Goal: Task Accomplishment & Management: Complete application form

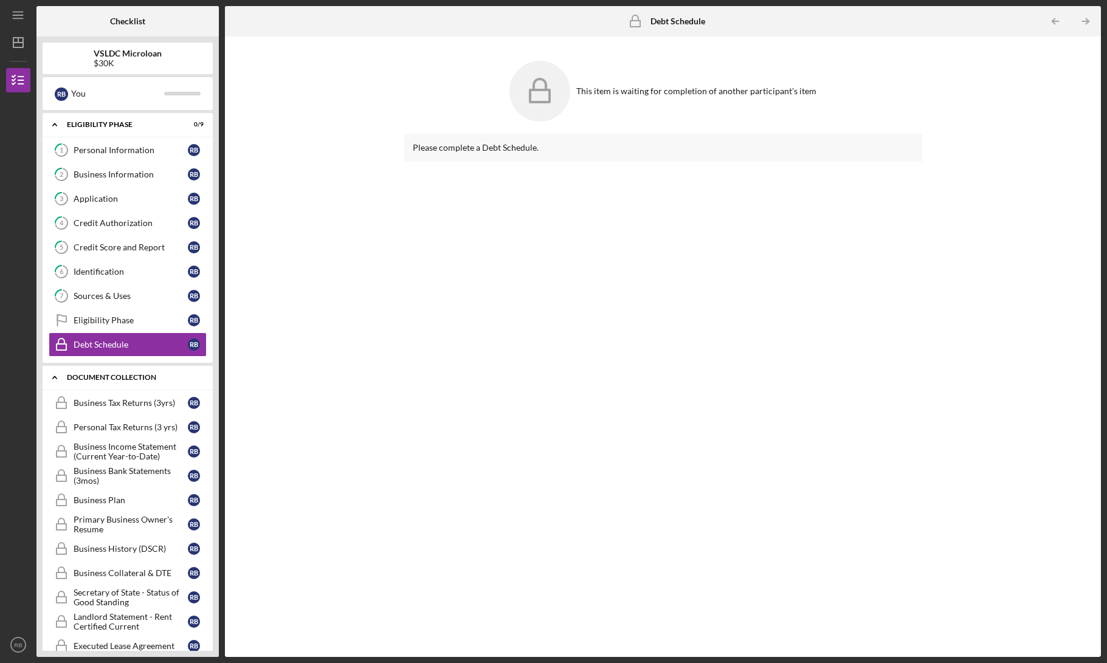
scroll to position [86, 0]
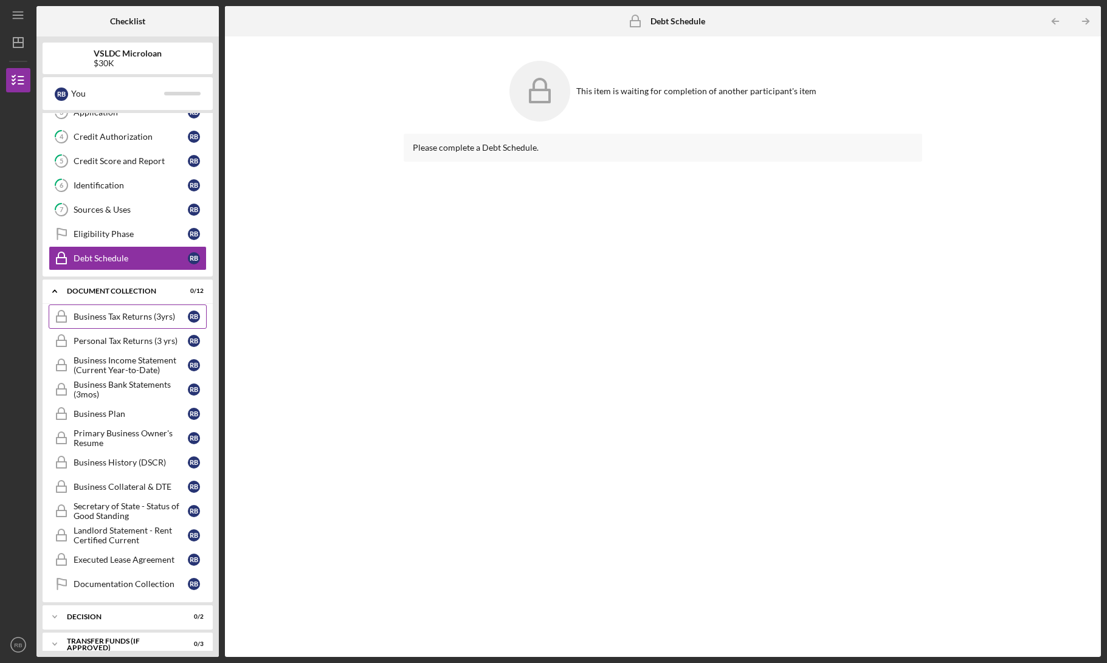
click at [131, 315] on div "Business Tax Returns (3yrs)" at bounding box center [131, 317] width 114 height 10
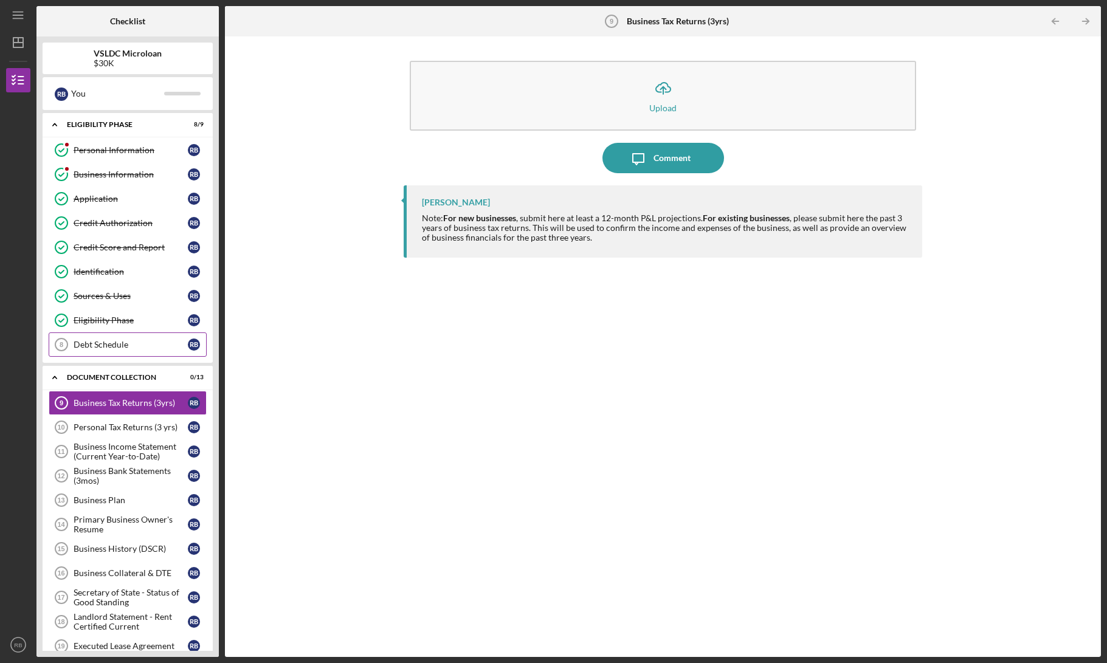
click at [156, 346] on div "Debt Schedule" at bounding box center [131, 345] width 114 height 10
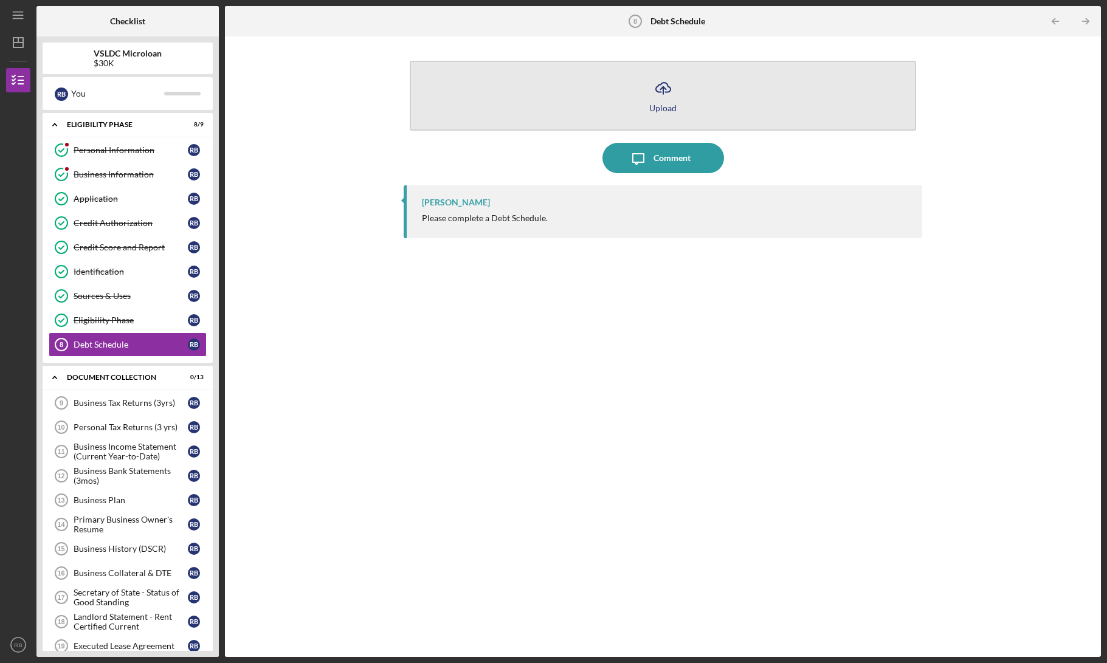
click at [670, 102] on icon "Icon/Upload" at bounding box center [663, 88] width 30 height 30
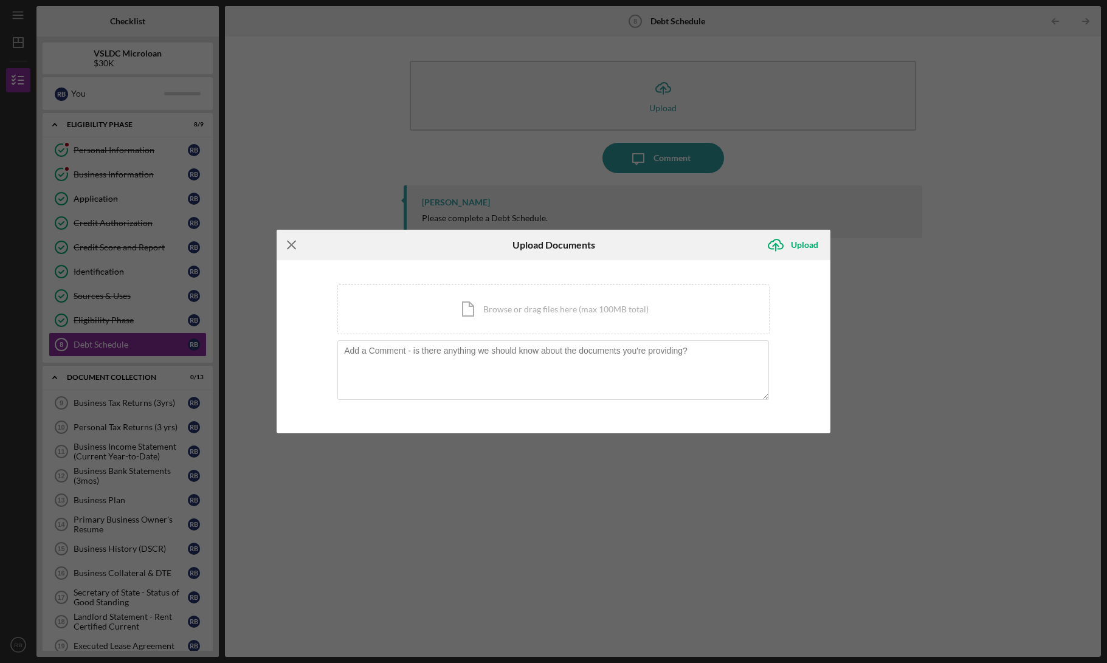
click at [295, 242] on line at bounding box center [292, 245] width 8 height 8
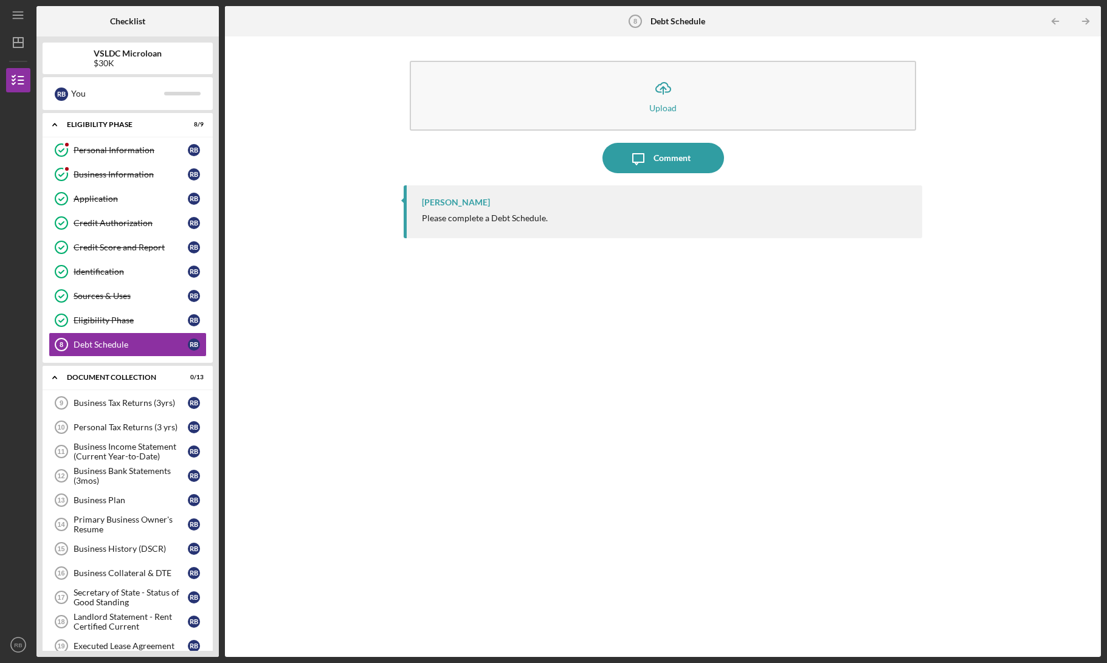
click at [562, 294] on div "[PERSON_NAME] Please complete a Debt Schedule." at bounding box center [663, 412] width 519 height 454
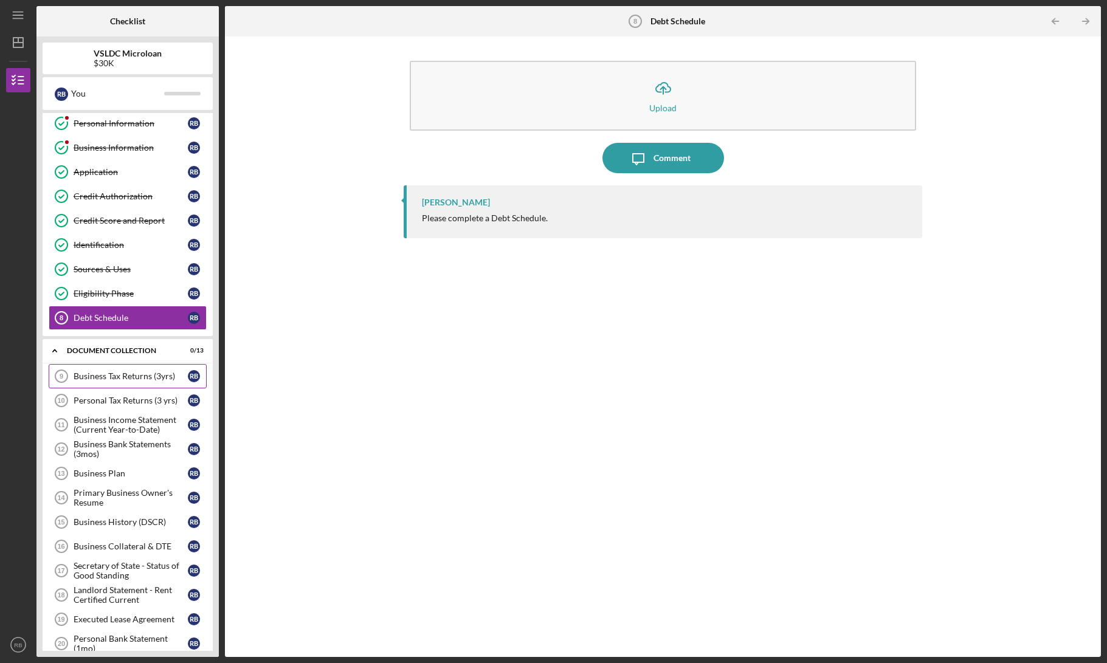
scroll to position [150, 0]
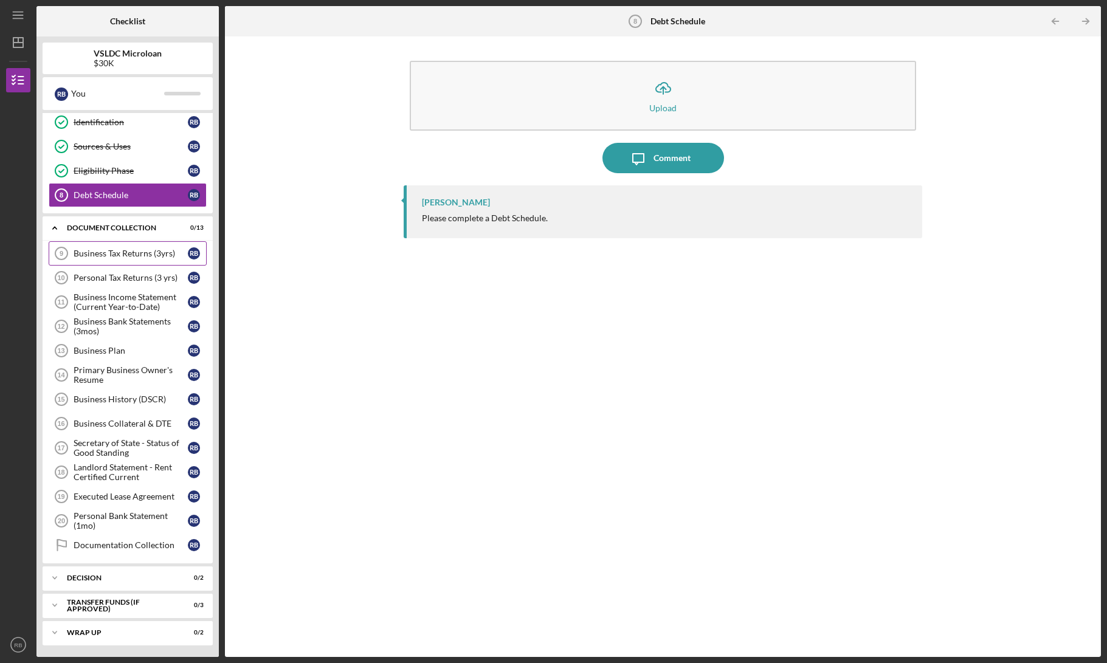
click at [142, 260] on link "Business Tax Returns (3yrs) 9 Business Tax Returns (3yrs) R B" at bounding box center [128, 253] width 158 height 24
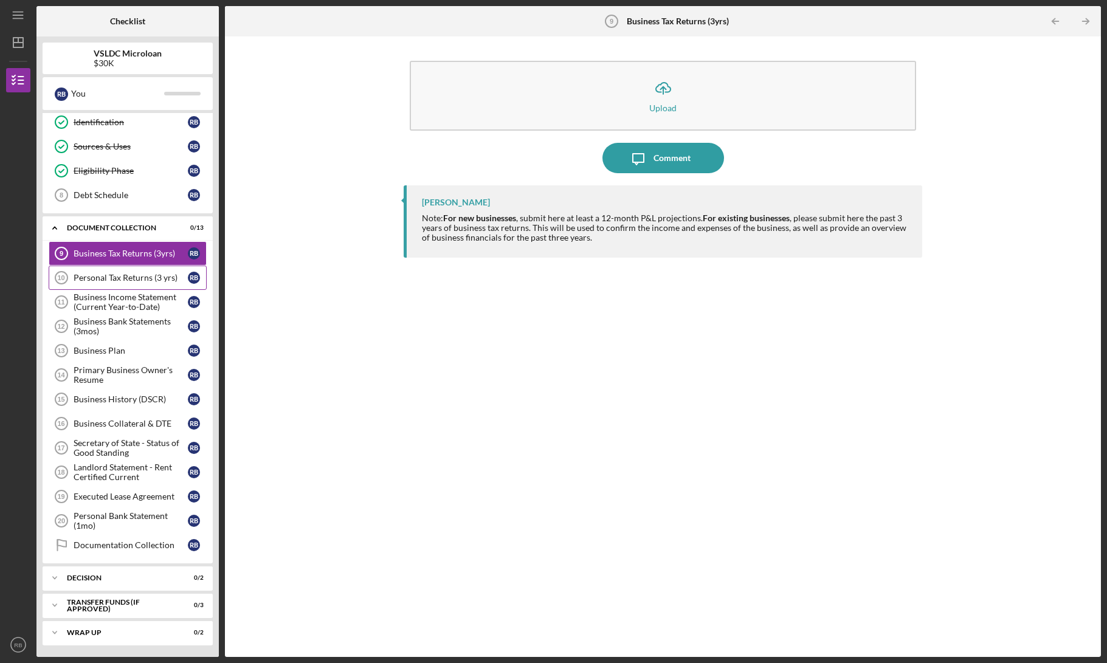
click at [139, 278] on div "Personal Tax Returns (3 yrs)" at bounding box center [131, 278] width 114 height 10
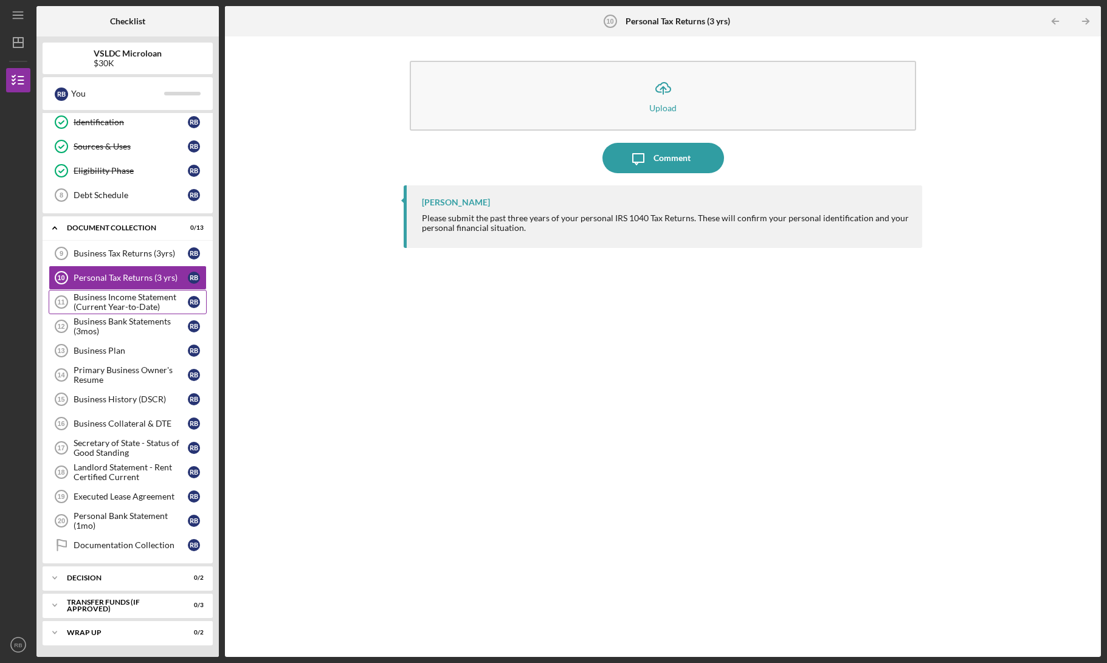
click at [128, 306] on div "Business Income Statement (Current Year-to-Date)" at bounding box center [131, 301] width 114 height 19
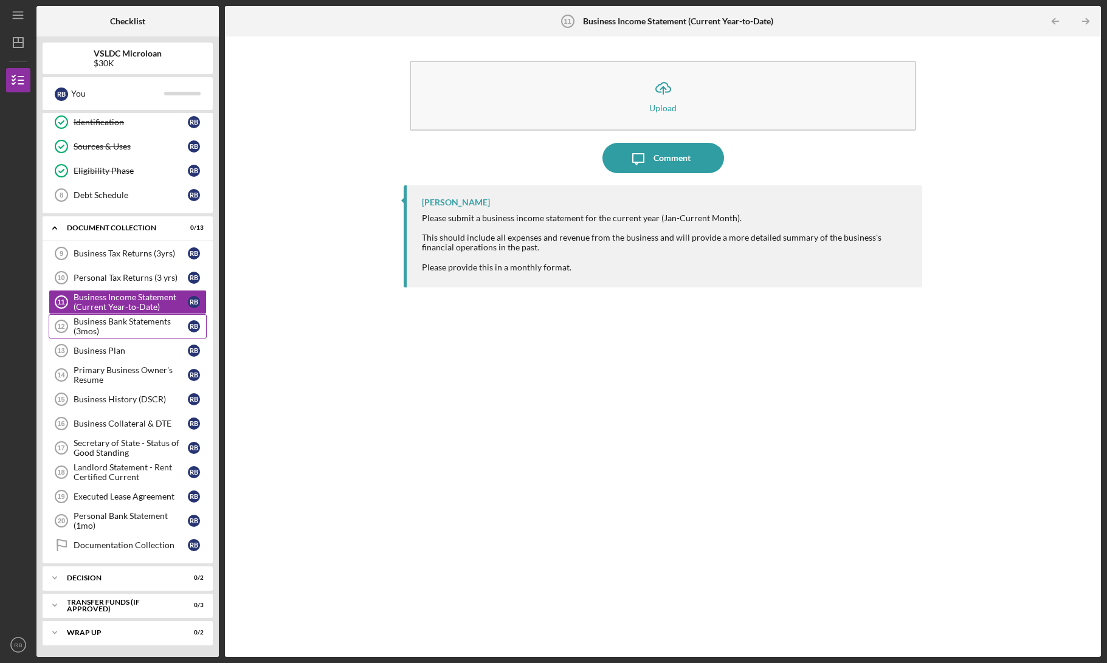
click at [140, 322] on div "Business Bank Statements (3mos)" at bounding box center [131, 326] width 114 height 19
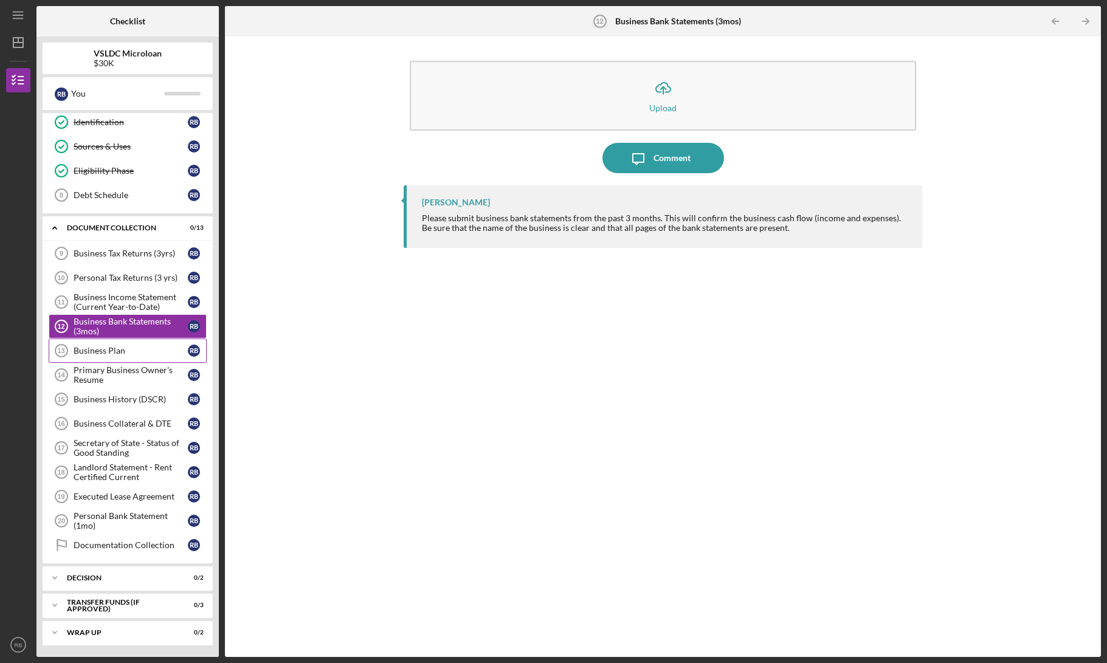
click at [149, 344] on link "Business Plan 13 Business Plan R B" at bounding box center [128, 351] width 158 height 24
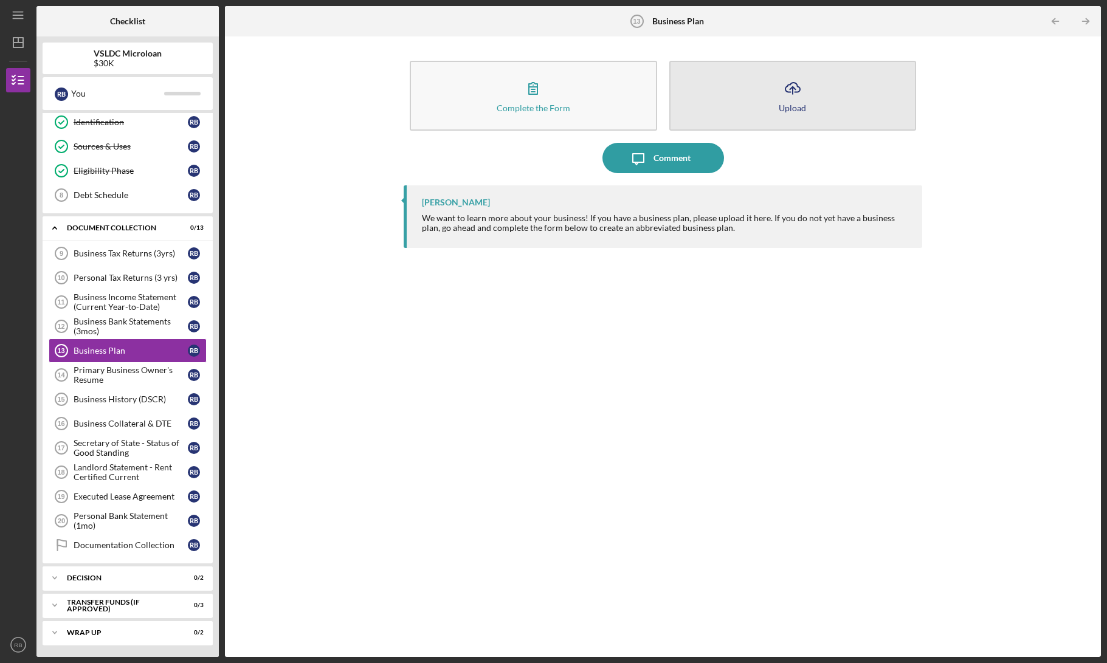
click at [788, 95] on icon "Icon/Upload" at bounding box center [793, 88] width 30 height 30
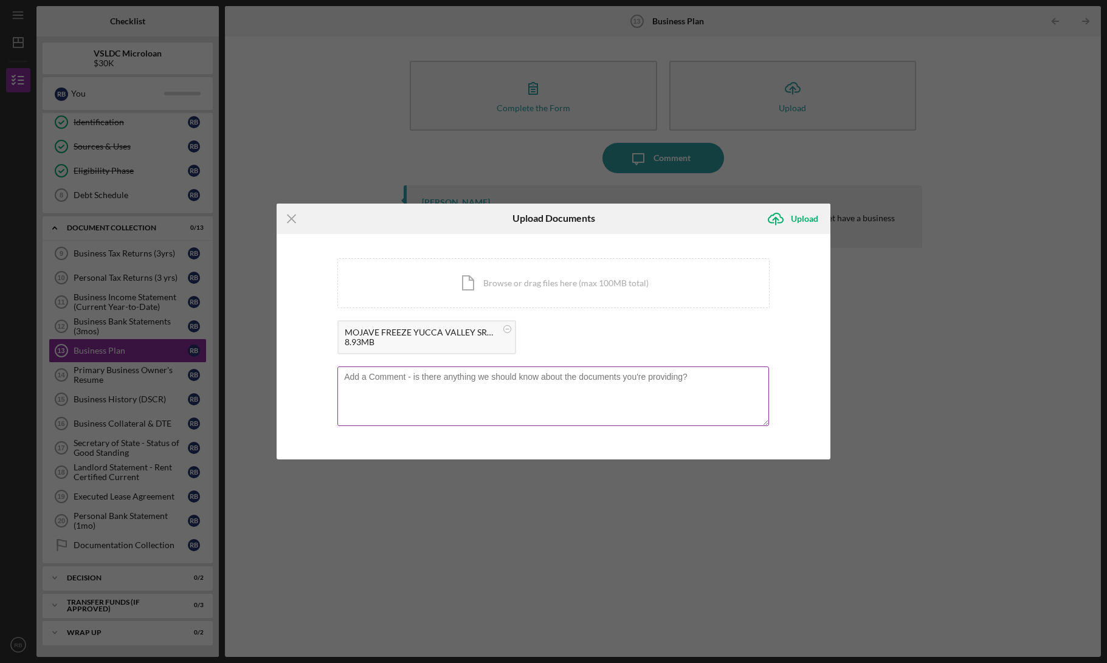
click at [461, 383] on textarea at bounding box center [553, 397] width 432 height 60
click at [739, 375] on textarea "This isn't exactly a business plan but will be helpful in understanding what we…" at bounding box center [553, 397] width 432 height 60
click at [394, 388] on textarea "This isn't exactly a business plan but will be helpful in understanding what we…" at bounding box center [553, 397] width 432 height 60
click at [654, 384] on textarea "This isn't exactly a business plan but will be helpful in understanding what we…" at bounding box center [553, 397] width 432 height 60
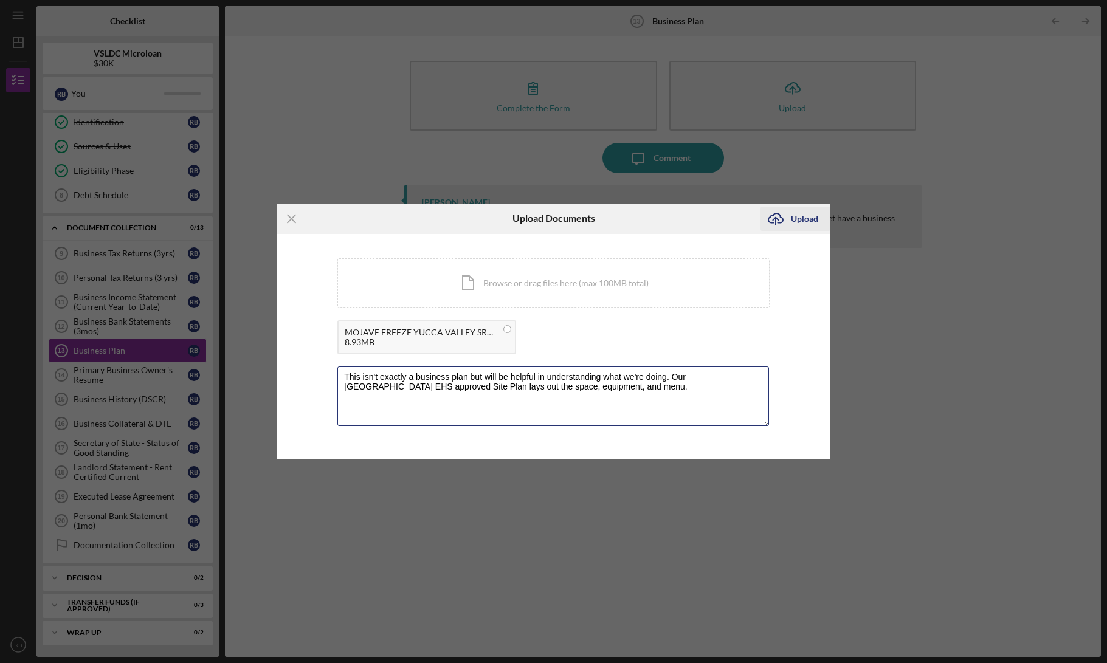
type textarea "This isn't exactly a business plan but will be helpful in understanding what we…"
click at [800, 221] on div "Upload" at bounding box center [804, 219] width 27 height 24
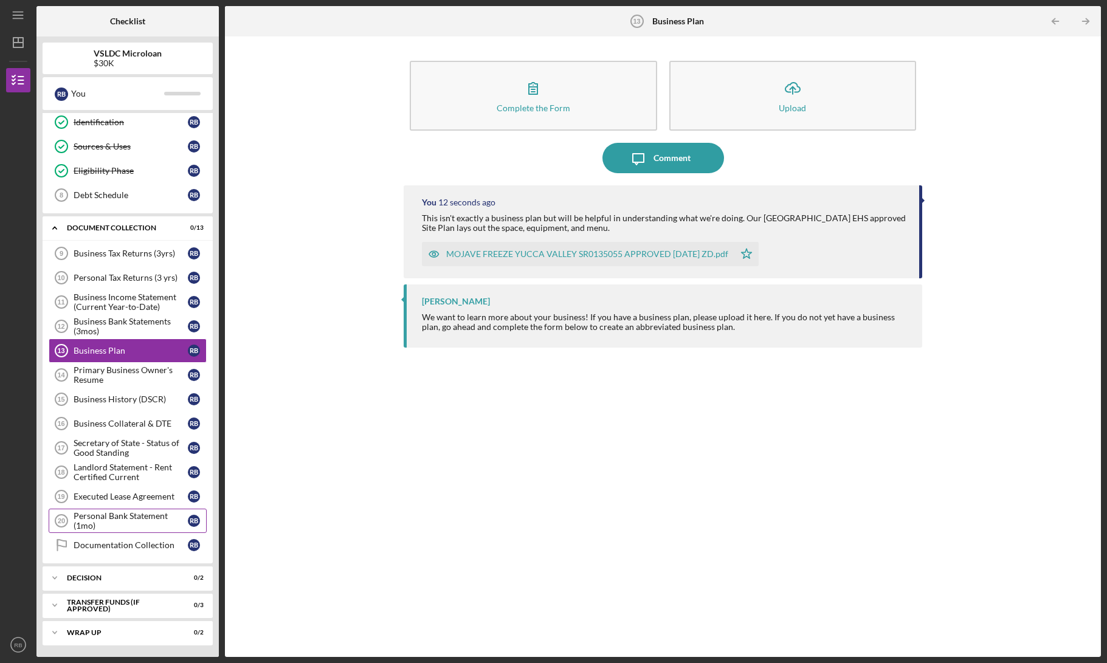
click at [150, 516] on div "Personal Bank Statement (1mo)" at bounding box center [131, 520] width 114 height 19
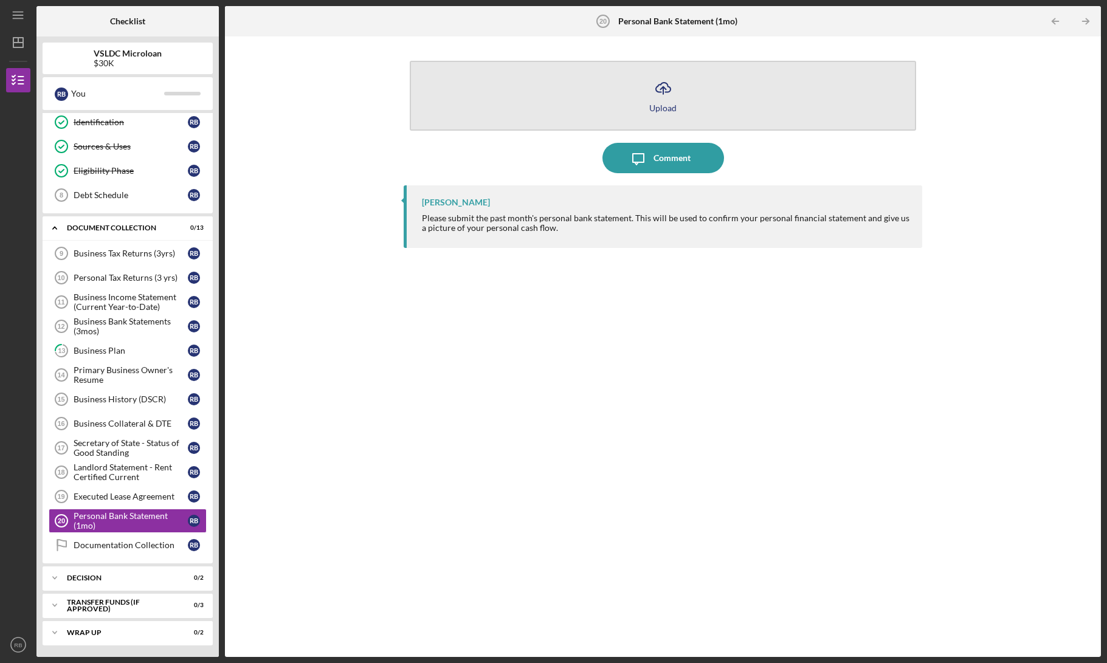
click at [660, 117] on button "Icon/Upload Upload" at bounding box center [663, 96] width 507 height 70
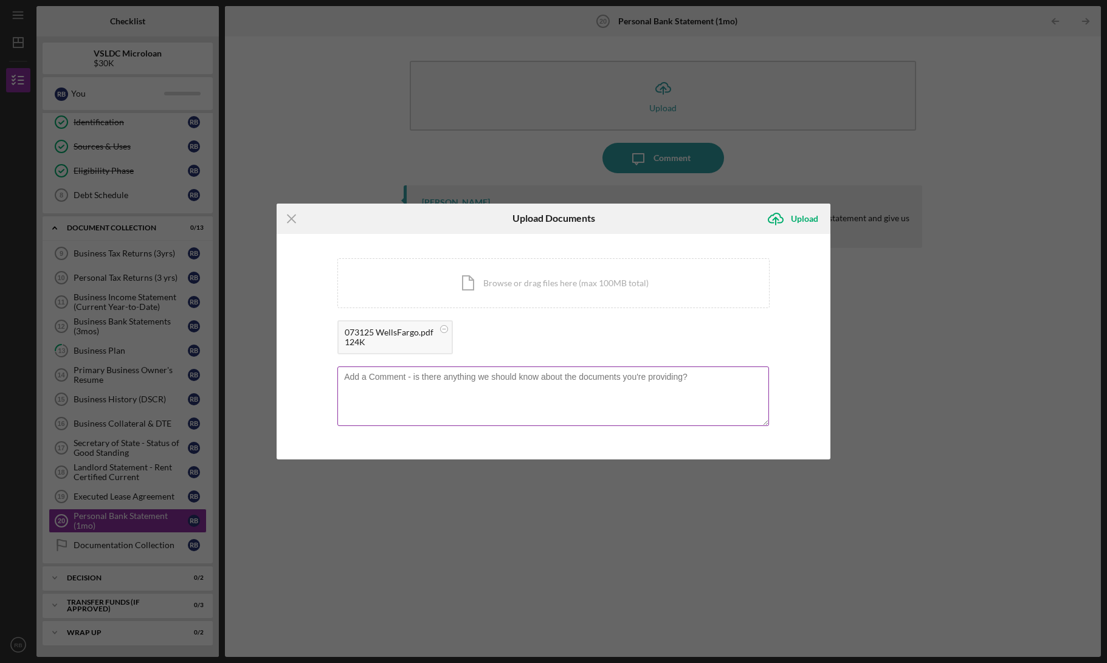
click at [495, 411] on textarea at bounding box center [553, 397] width 432 height 60
type textarea "This account is what was left after selling and closing out the Mighty Proper b…"
click at [785, 215] on icon "Icon/Upload" at bounding box center [776, 219] width 30 height 30
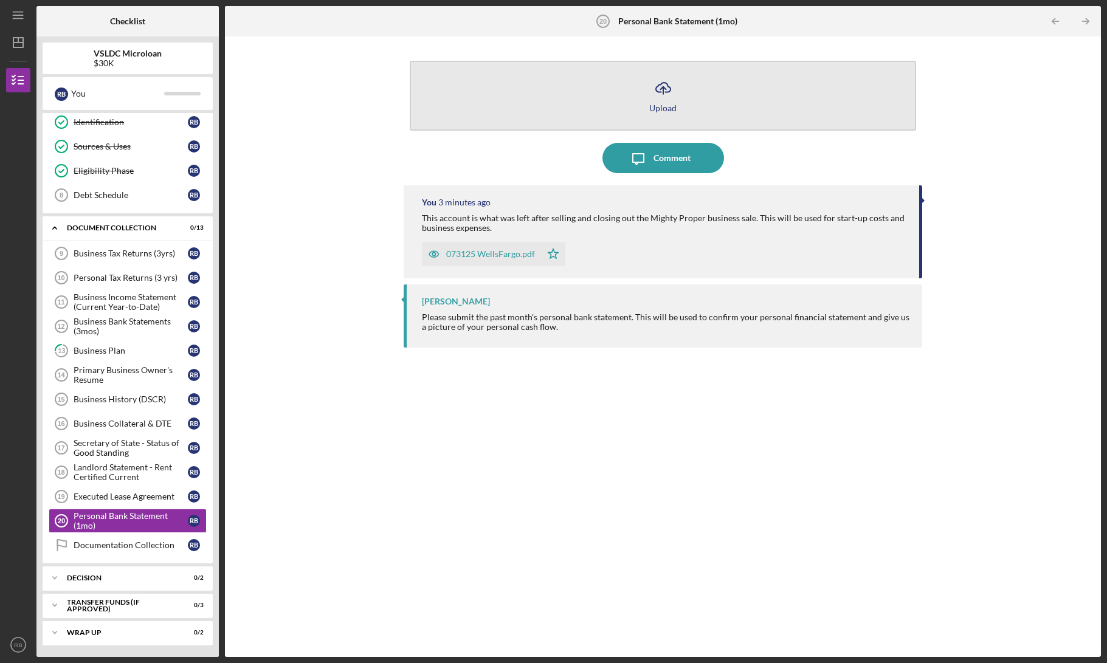
click at [655, 80] on icon "Icon/Upload" at bounding box center [663, 88] width 30 height 30
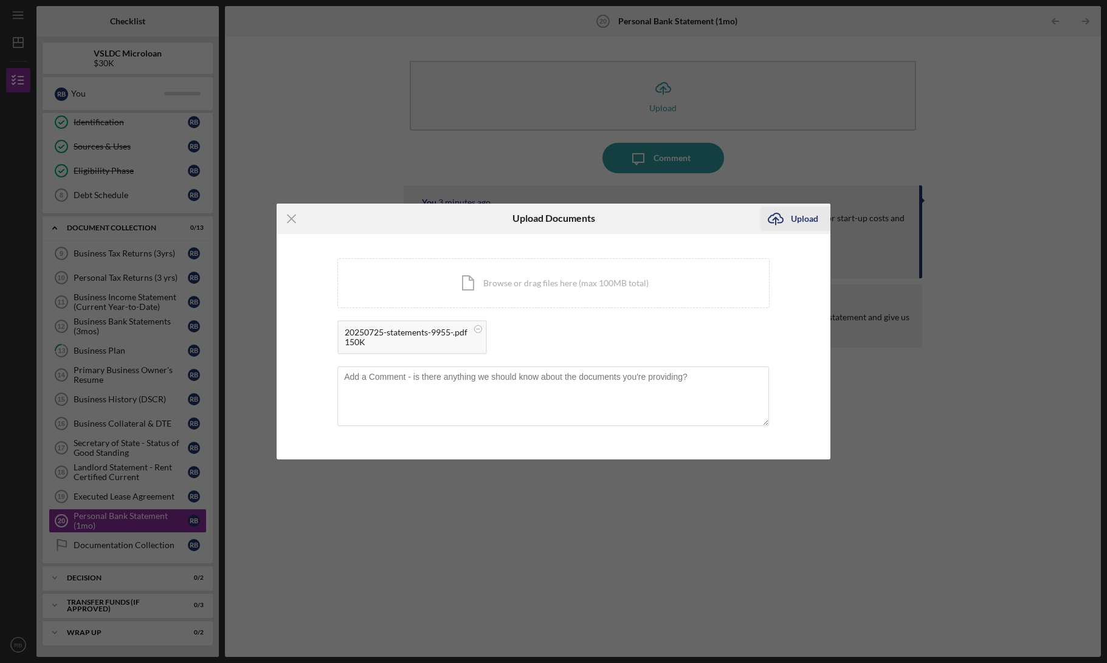
click at [809, 212] on div "Upload" at bounding box center [804, 219] width 27 height 24
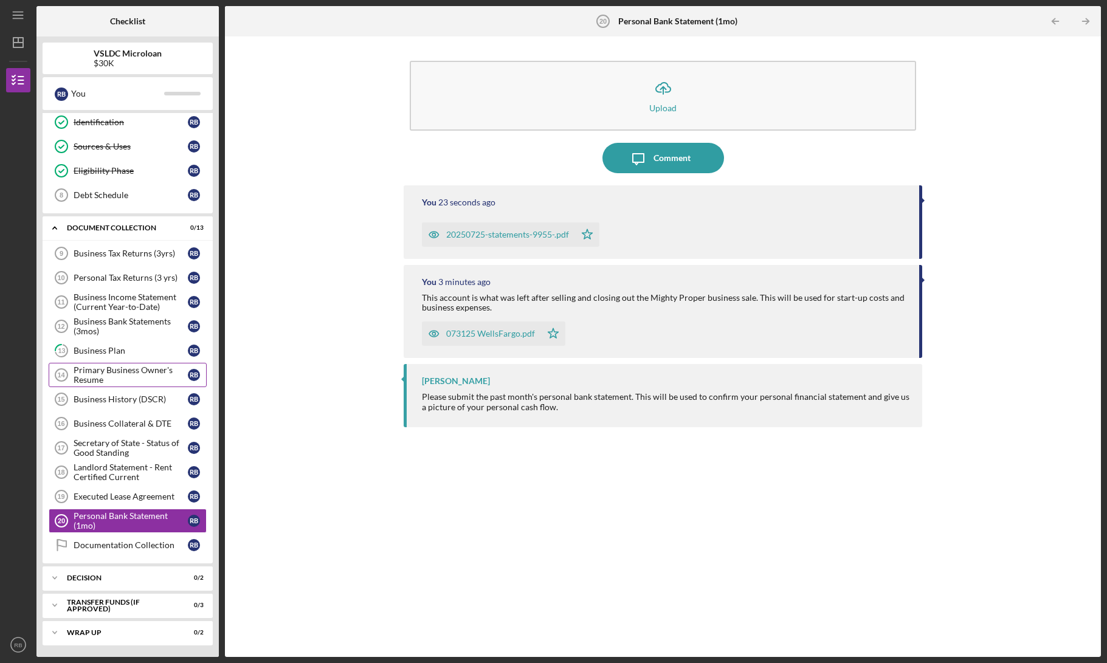
click at [148, 368] on div "Primary Business Owner's Resume" at bounding box center [131, 374] width 114 height 19
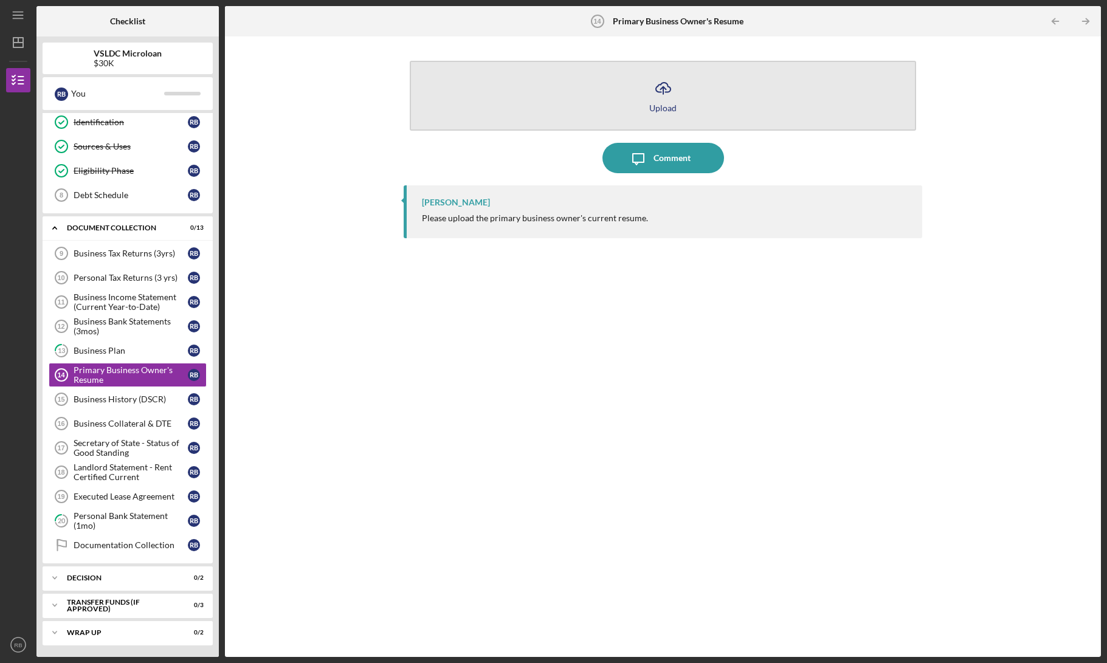
click at [607, 101] on button "Icon/Upload Upload" at bounding box center [663, 96] width 507 height 70
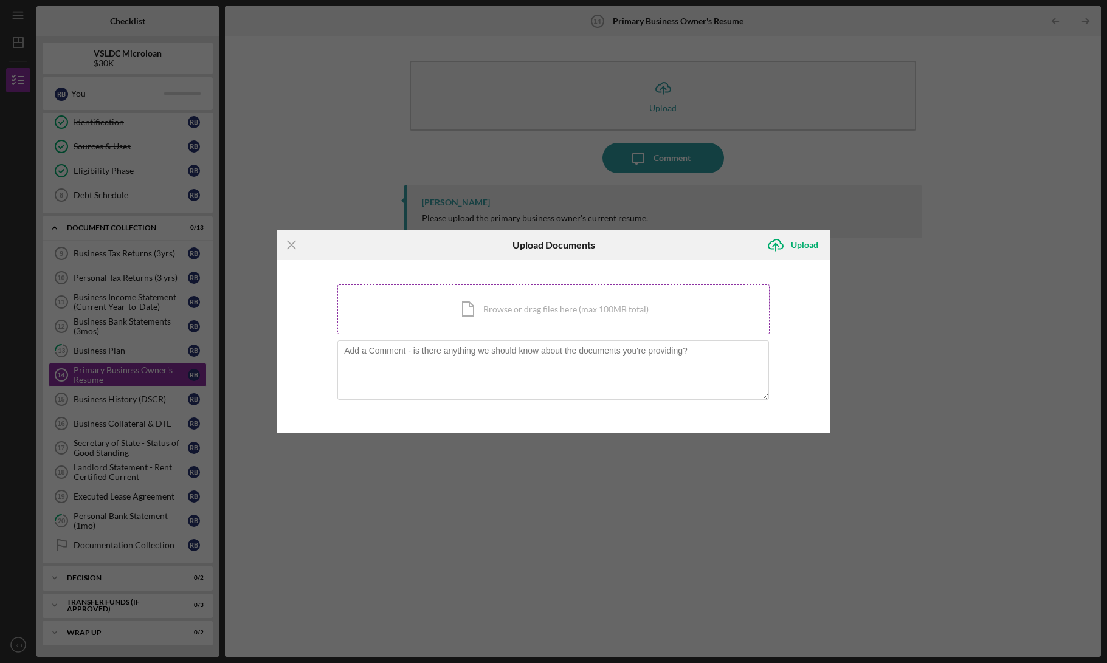
click at [500, 310] on div "Icon/Document Browse or drag files here (max 100MB total) Tap to choose files o…" at bounding box center [553, 310] width 432 height 50
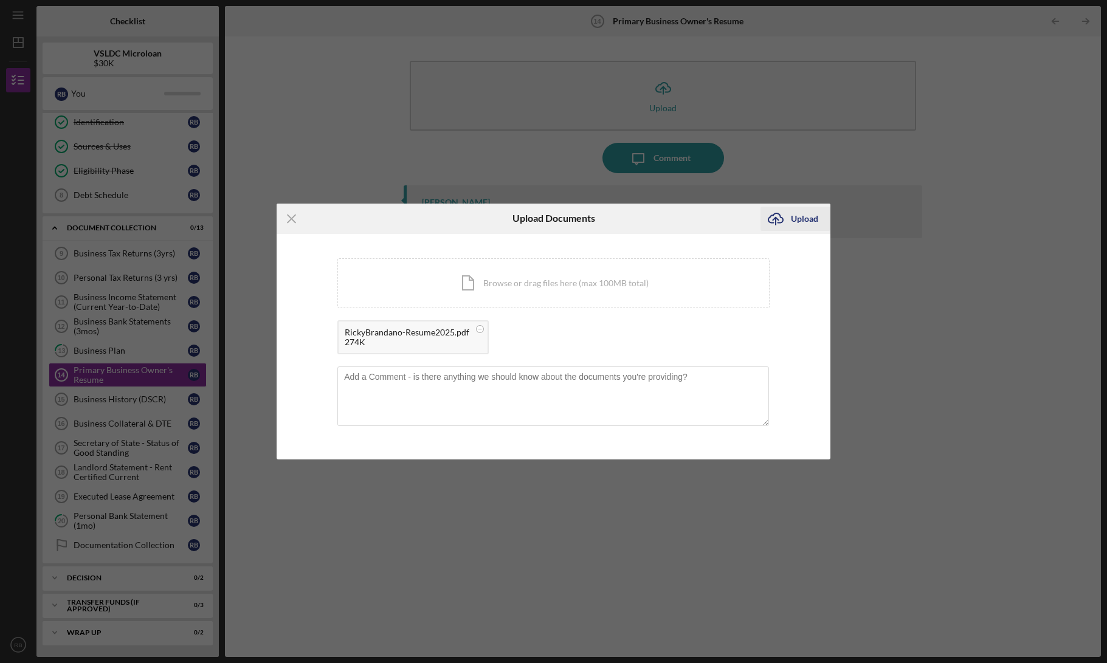
click at [806, 218] on div "Upload" at bounding box center [804, 219] width 27 height 24
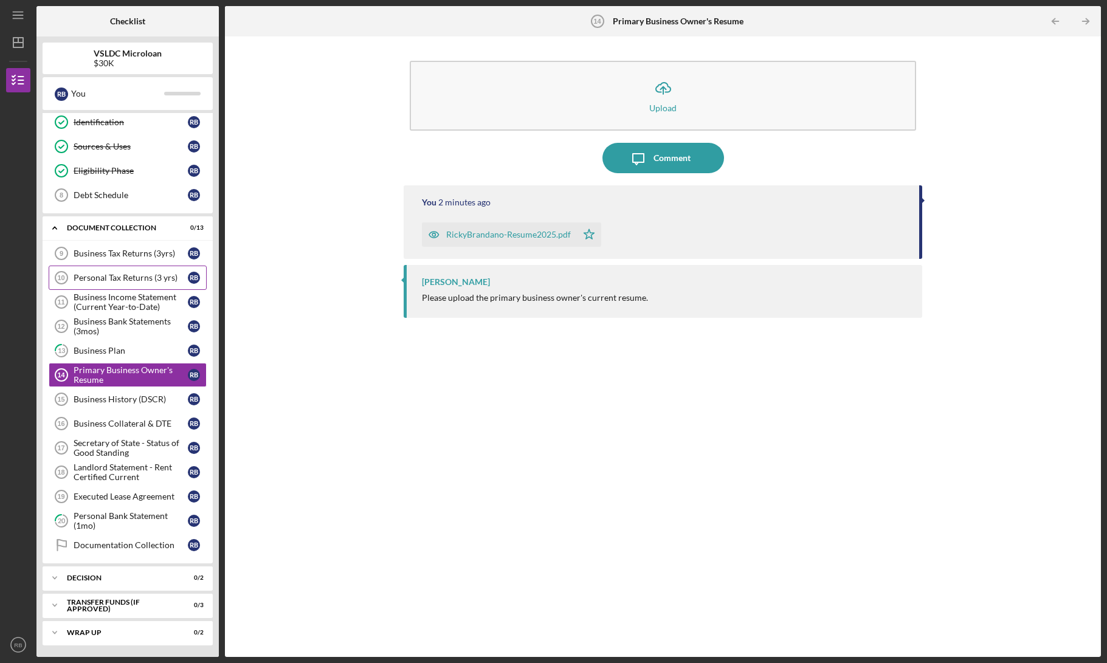
click at [144, 278] on div "Personal Tax Returns (3 yrs)" at bounding box center [131, 278] width 114 height 10
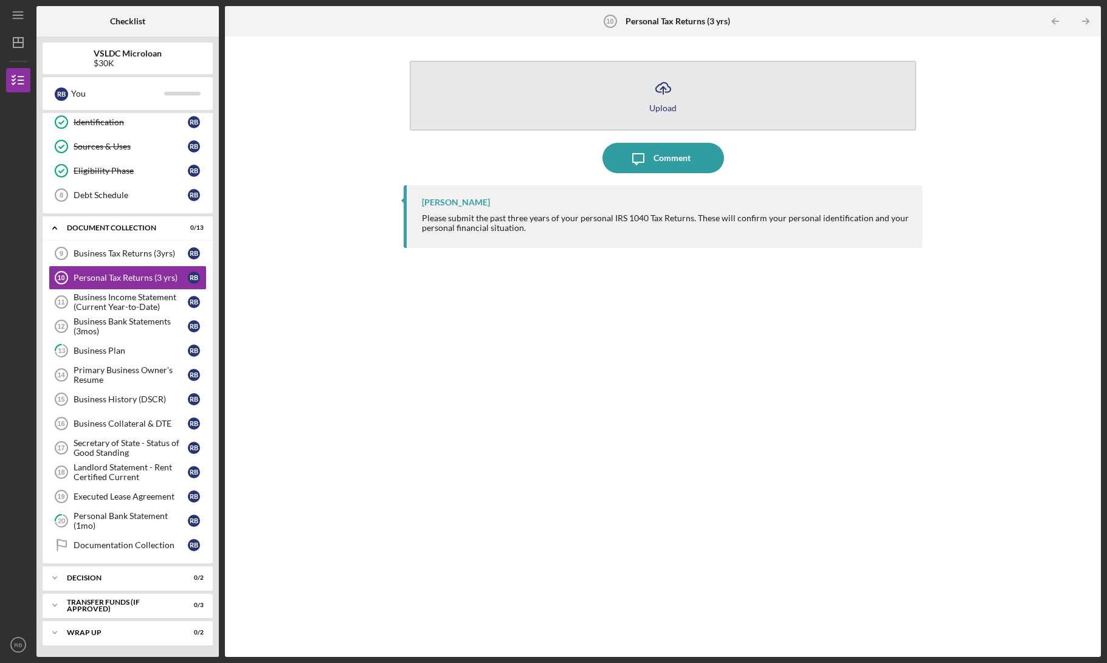
click at [655, 87] on icon "Icon/Upload" at bounding box center [663, 88] width 30 height 30
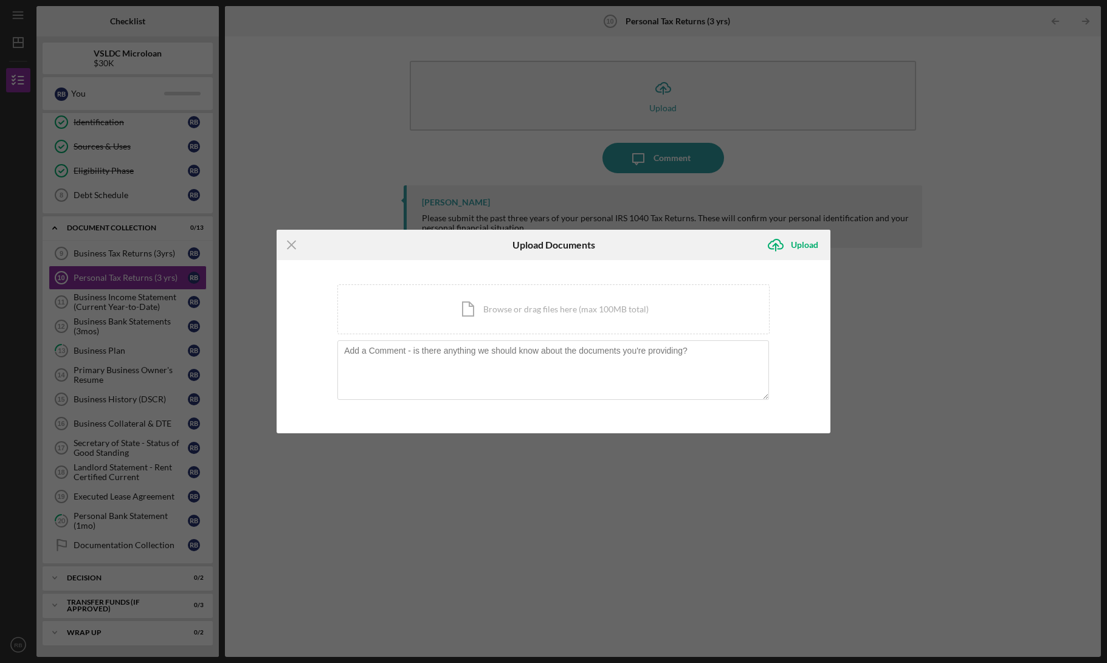
click at [578, 266] on div "You're uploading documents related to Personal Tax Returns (3 yrs) . Icon/Docum…" at bounding box center [554, 347] width 554 height 174
click at [575, 300] on div "Icon/Document Browse or drag files here (max 100MB total) Tap to choose files o…" at bounding box center [553, 310] width 432 height 50
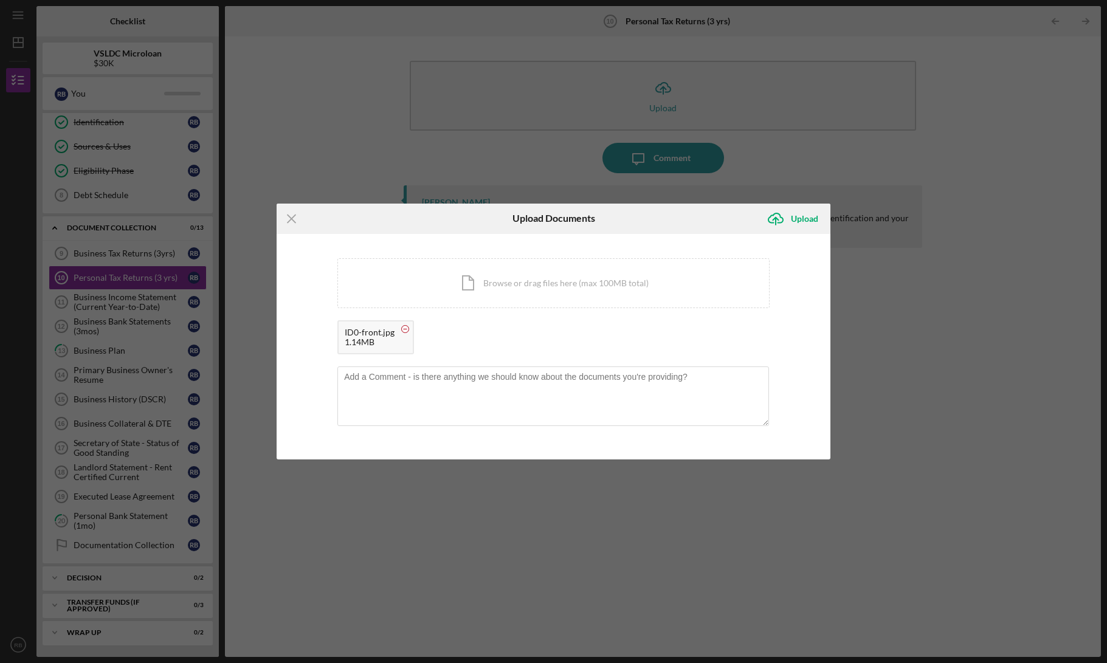
click at [407, 328] on circle at bounding box center [405, 328] width 7 height 7
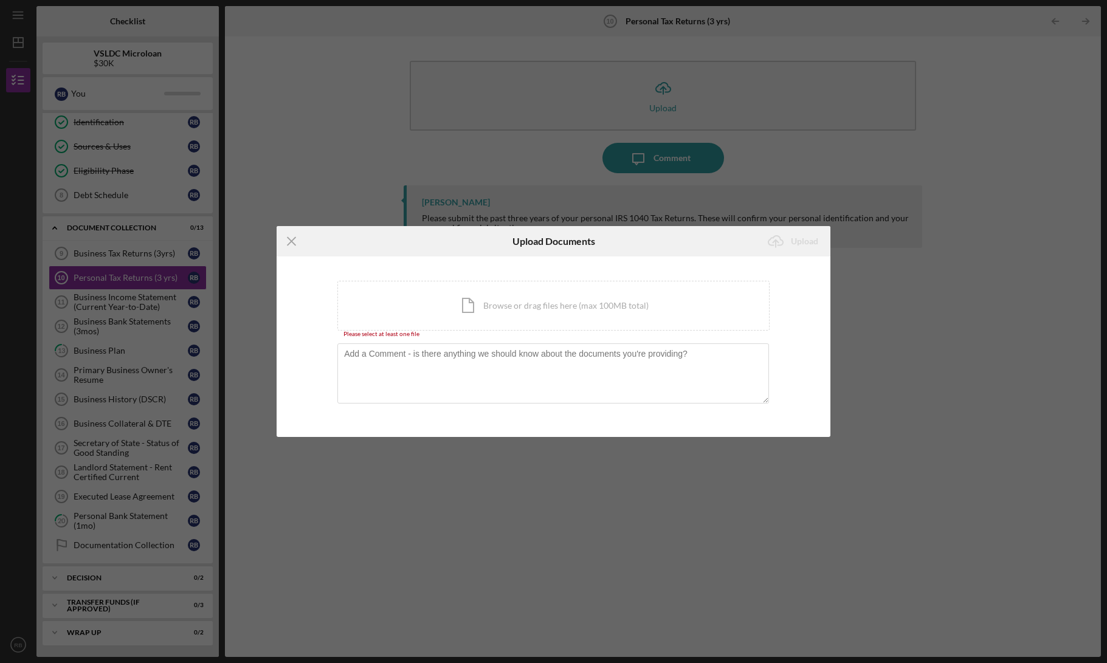
click at [611, 485] on div "Icon/Menu Close Upload Documents Icon/Upload Upload You're uploading documents …" at bounding box center [553, 331] width 1107 height 663
click at [609, 481] on div "Icon/Menu Close Upload Documents Icon/Upload Upload You're uploading documents …" at bounding box center [553, 331] width 1107 height 663
click at [302, 240] on icon "Icon/Menu Close" at bounding box center [292, 241] width 30 height 30
